Goal: Information Seeking & Learning: Find specific fact

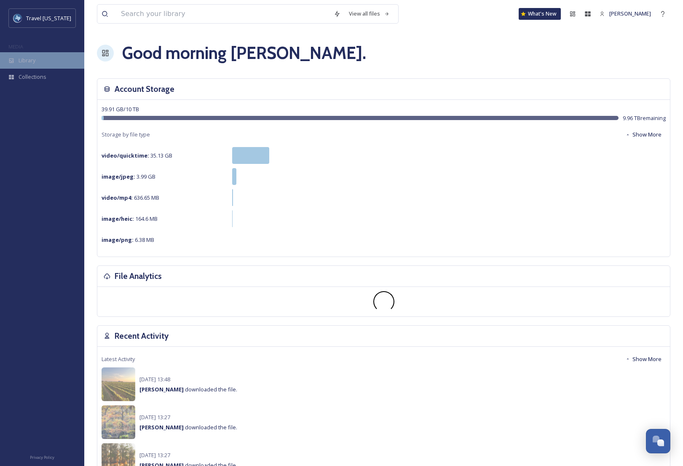
click at [21, 59] on span "Library" at bounding box center [27, 60] width 17 height 8
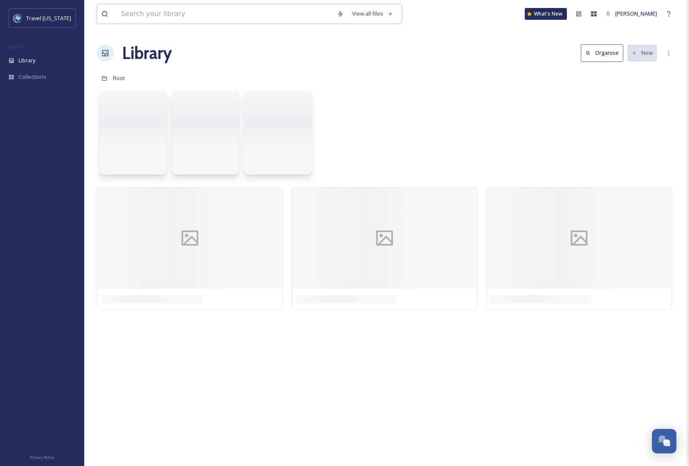
drag, startPoint x: 146, startPoint y: 12, endPoint x: 142, endPoint y: 10, distance: 4.9
click at [146, 12] on input at bounding box center [225, 14] width 216 height 19
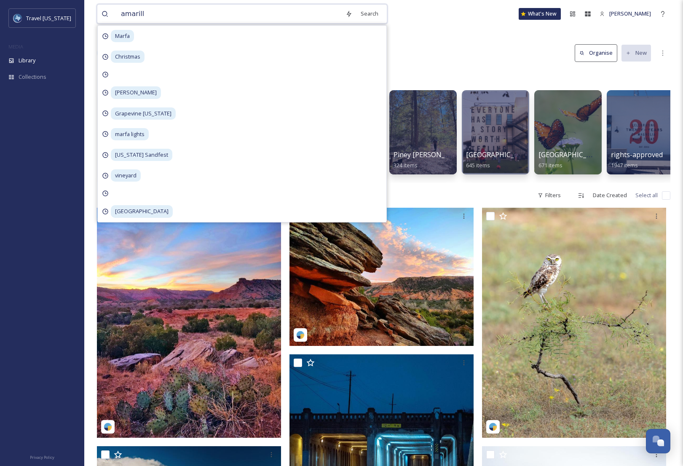
type input "amarillo"
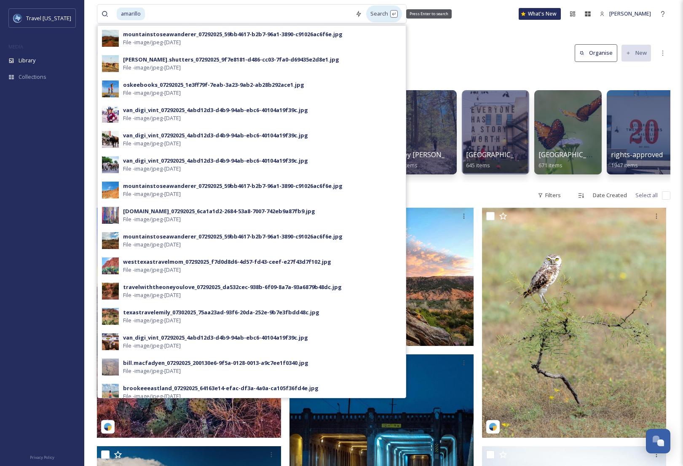
click at [379, 14] on div "Search Press Enter to search" at bounding box center [384, 13] width 36 height 16
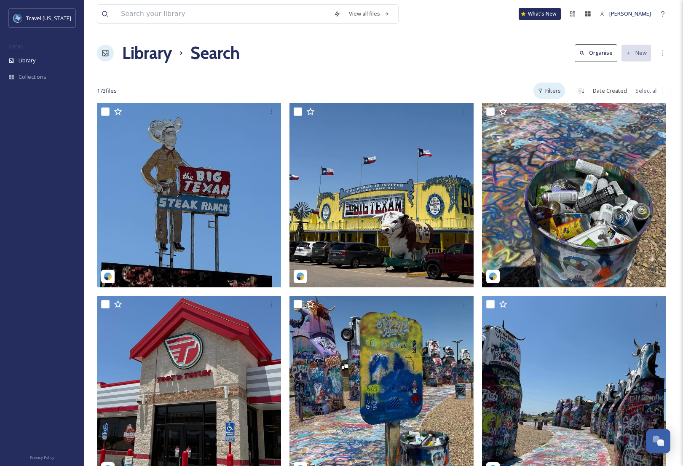
click at [553, 93] on div "Filters" at bounding box center [550, 91] width 32 height 16
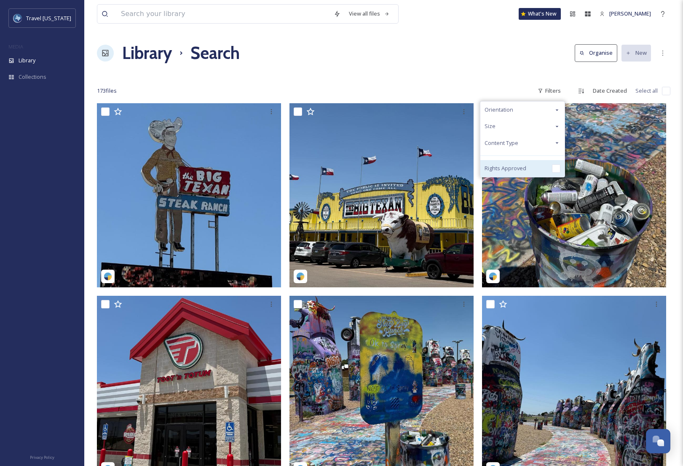
click at [504, 168] on span "Rights Approved" at bounding box center [506, 168] width 42 height 8
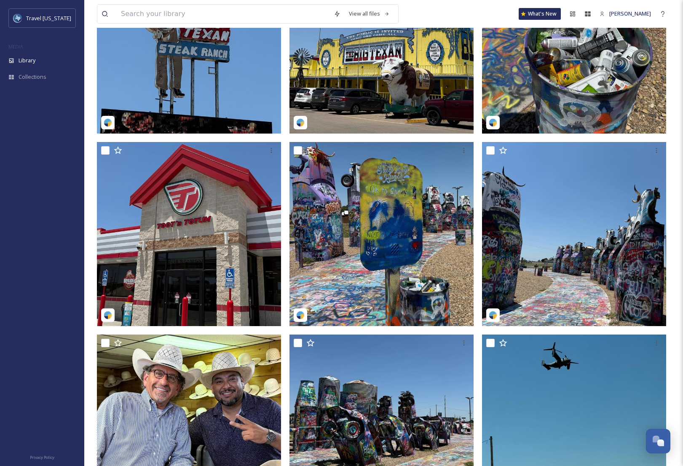
scroll to position [169, 0]
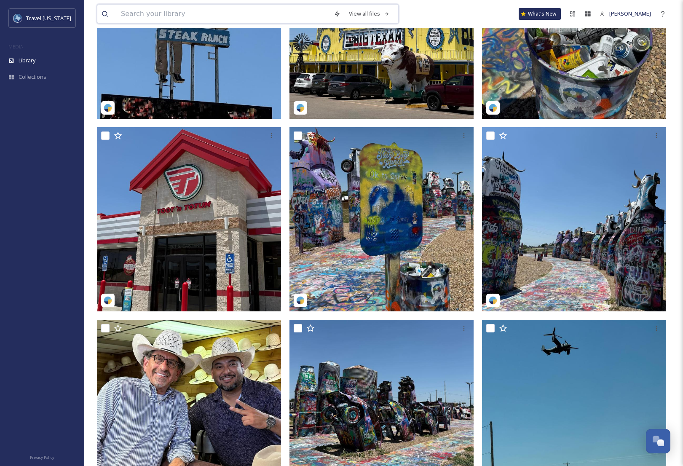
click at [190, 17] on input at bounding box center [223, 14] width 213 height 19
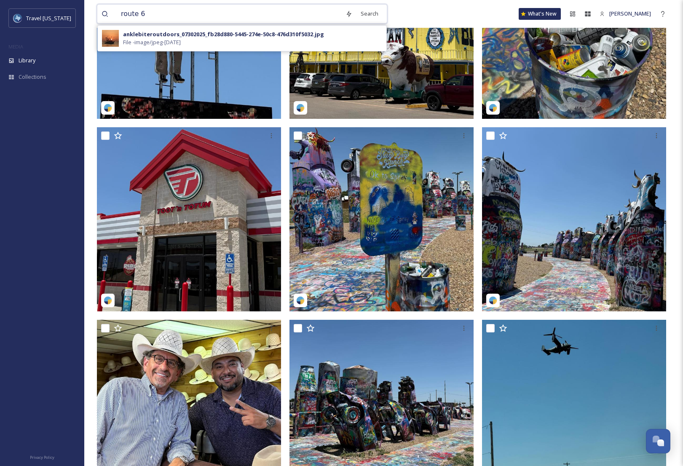
type input "route 66"
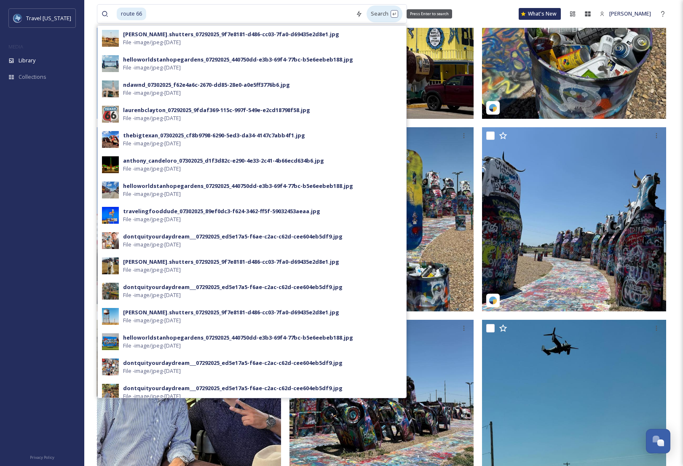
click at [379, 16] on div "Search Press Enter to search" at bounding box center [385, 13] width 36 height 16
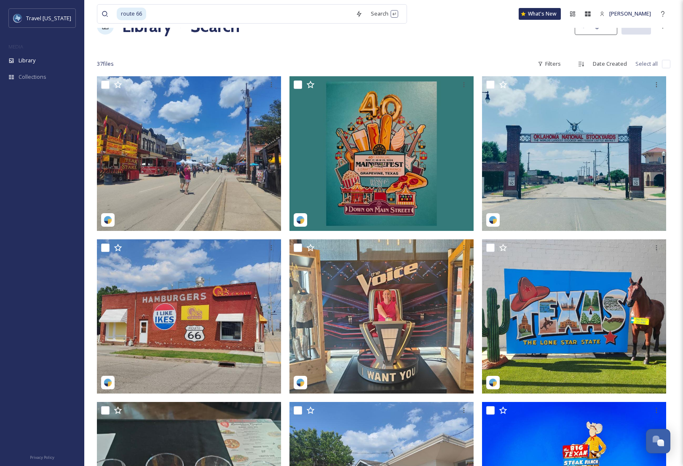
scroll to position [42, 0]
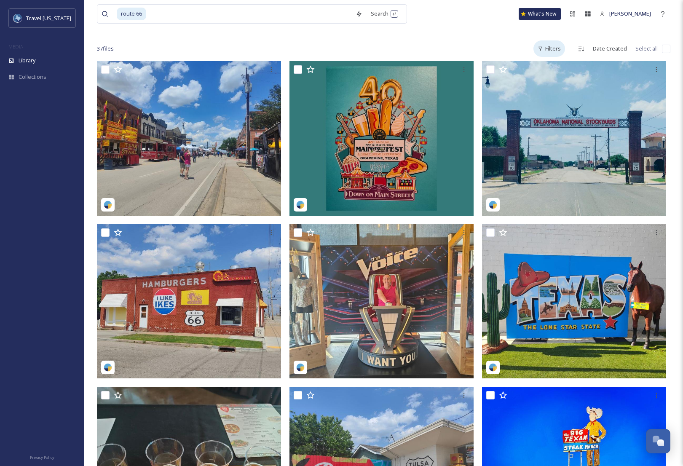
click at [556, 49] on div "Filters" at bounding box center [550, 48] width 32 height 16
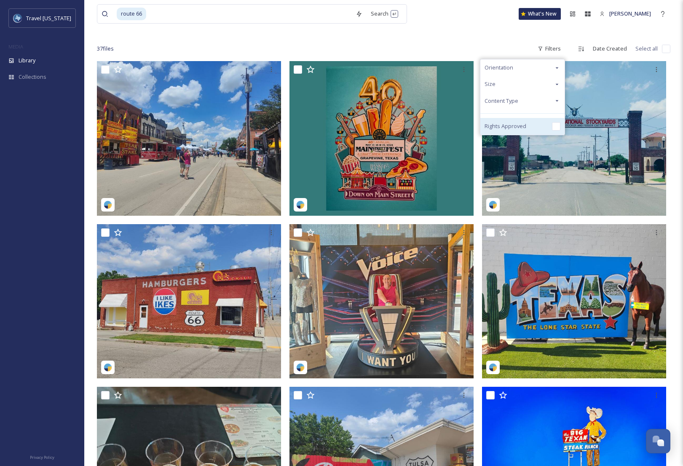
click at [508, 124] on span "Rights Approved" at bounding box center [506, 126] width 42 height 8
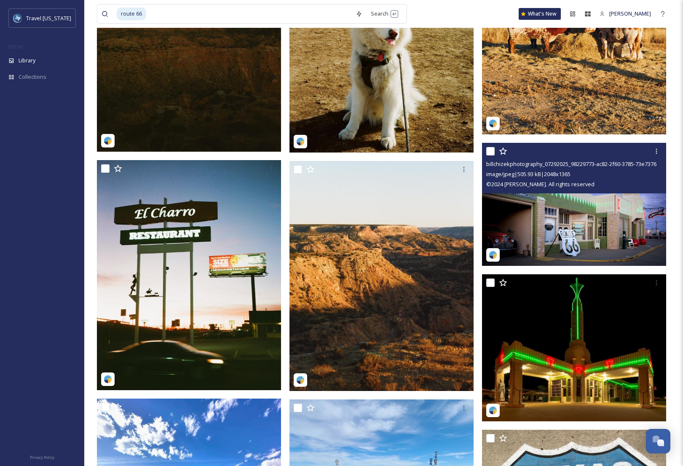
scroll to position [1843, 0]
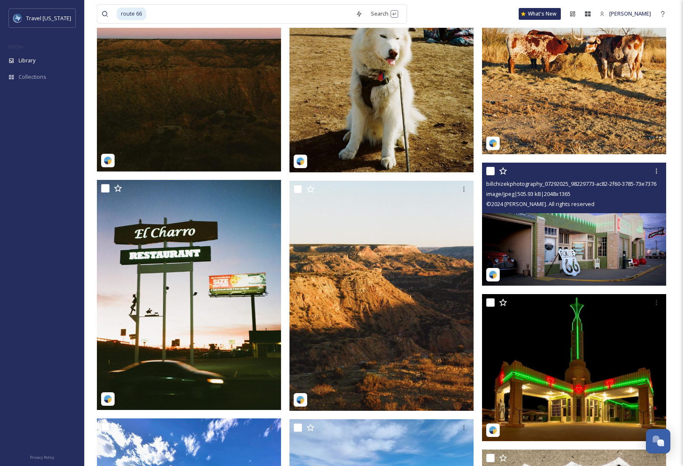
click at [578, 255] on img at bounding box center [574, 224] width 184 height 123
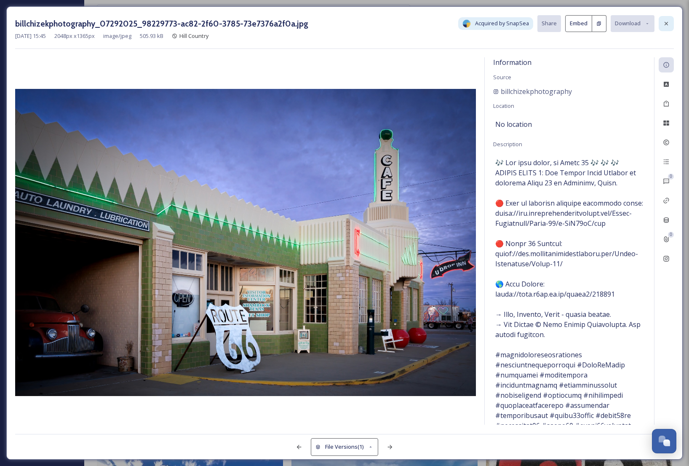
click at [667, 24] on icon at bounding box center [666, 23] width 7 height 7
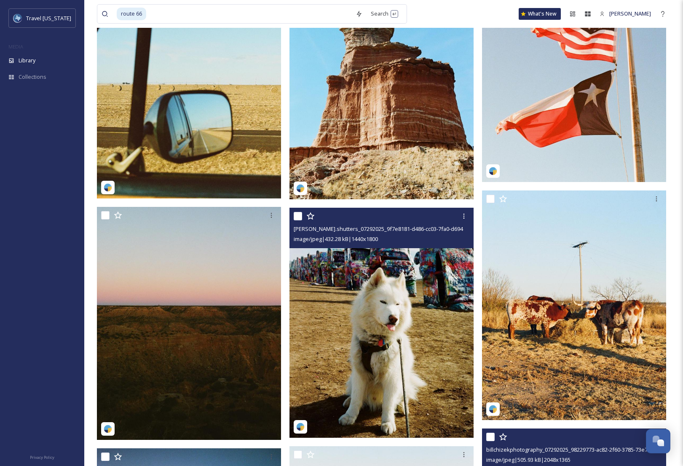
scroll to position [1590, 0]
